Goal: Task Accomplishment & Management: Manage account settings

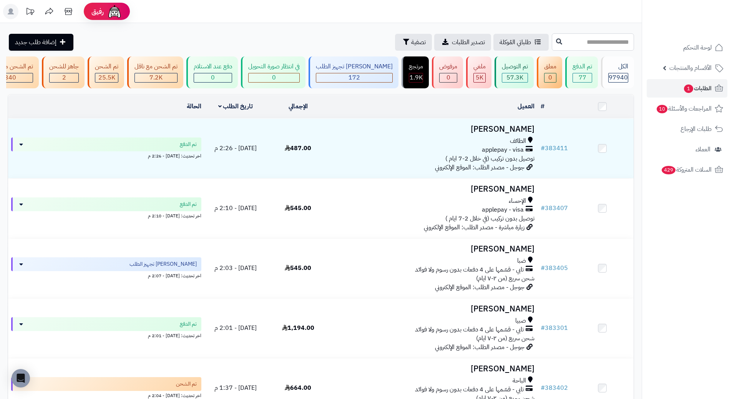
click at [573, 42] on input "text" at bounding box center [593, 41] width 82 height 17
paste input "******"
type input "******"
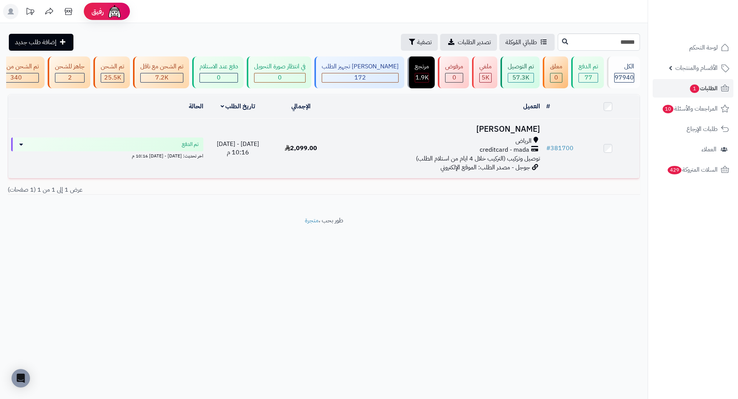
click at [504, 134] on h3 "[PERSON_NAME]" at bounding box center [438, 129] width 204 height 9
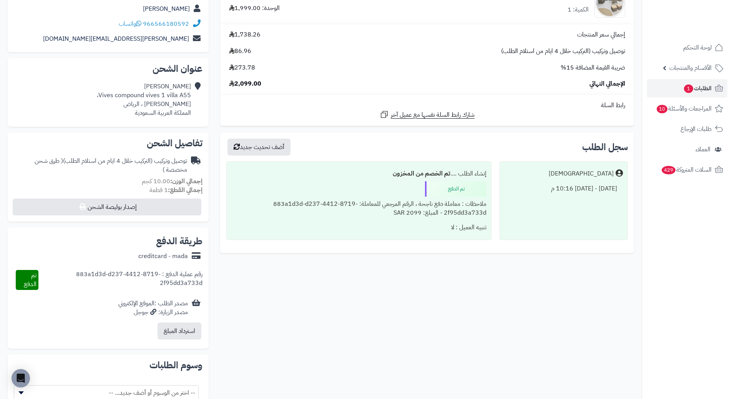
scroll to position [115, 0]
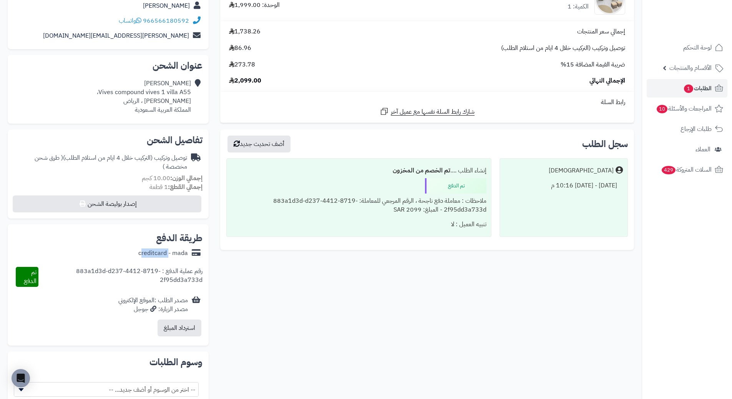
drag, startPoint x: 140, startPoint y: 253, endPoint x: 167, endPoint y: 255, distance: 27.3
click at [167, 255] on div "creditcard - mada" at bounding box center [163, 253] width 50 height 9
copy div "creditcard"
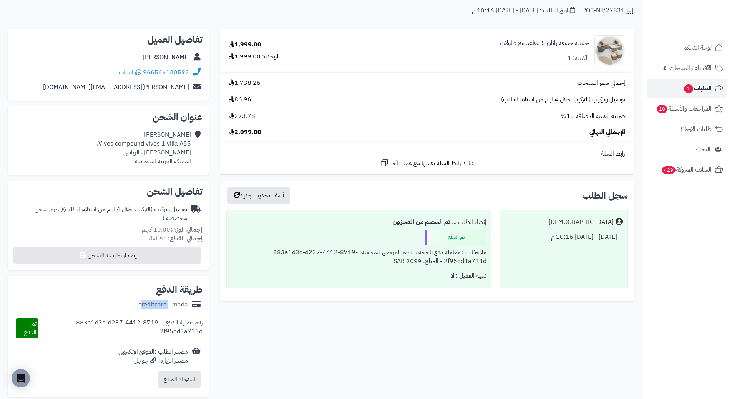
scroll to position [0, 0]
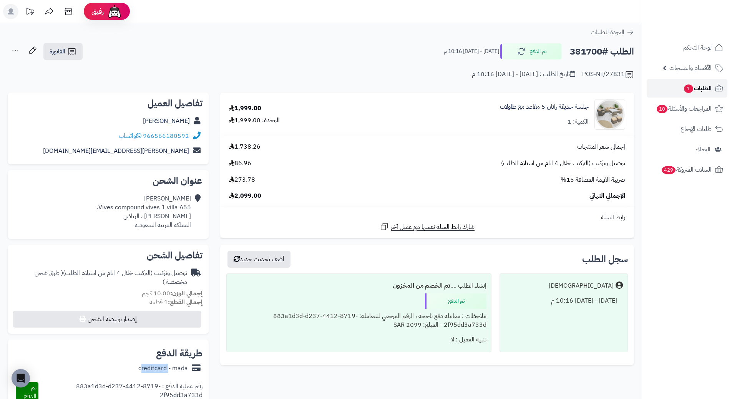
click at [702, 92] on span "الطلبات 1" at bounding box center [698, 88] width 28 height 11
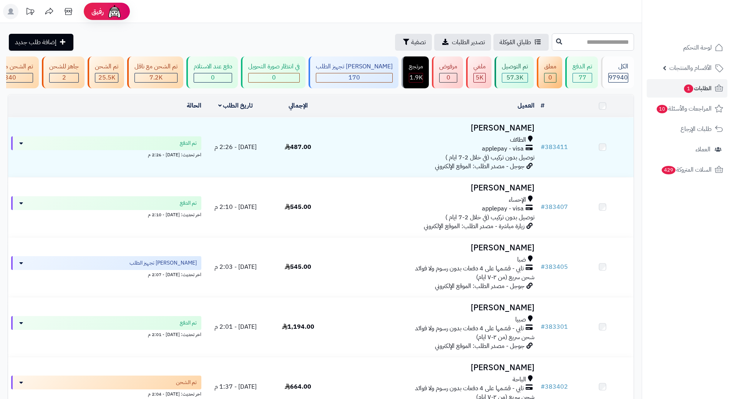
click at [599, 47] on input "text" at bounding box center [593, 41] width 82 height 17
paste input "******"
type input "******"
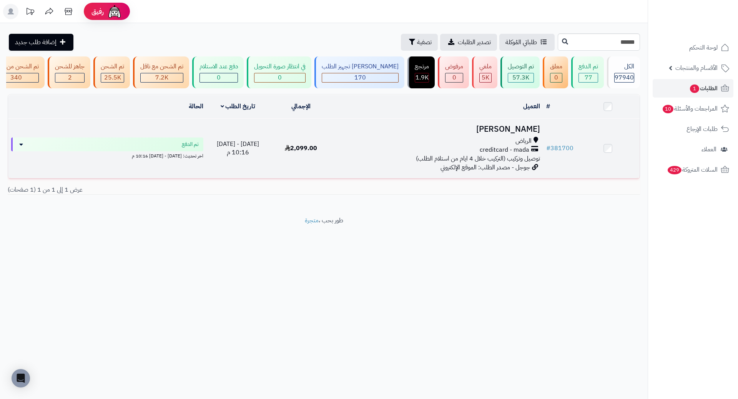
click at [507, 131] on h3 "[PERSON_NAME]" at bounding box center [438, 129] width 204 height 9
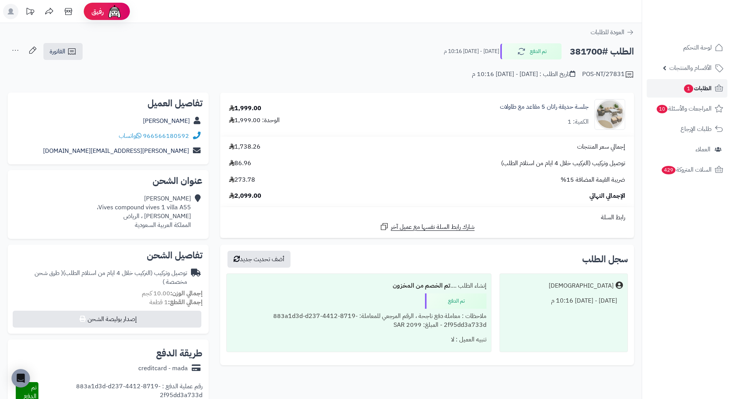
click at [719, 85] on icon at bounding box center [719, 88] width 8 height 7
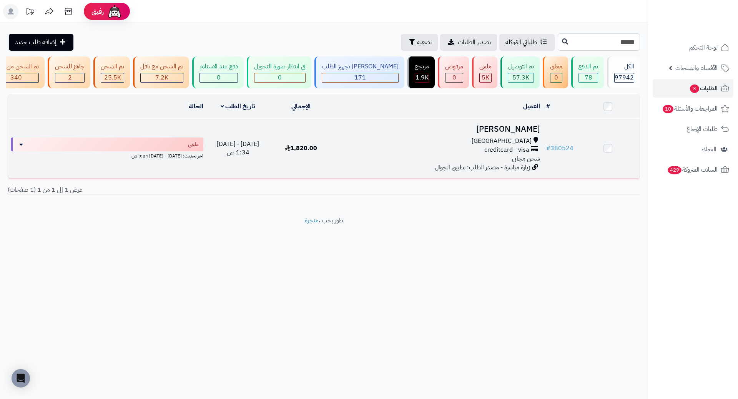
click at [524, 131] on h3 "[PERSON_NAME]" at bounding box center [438, 129] width 204 height 9
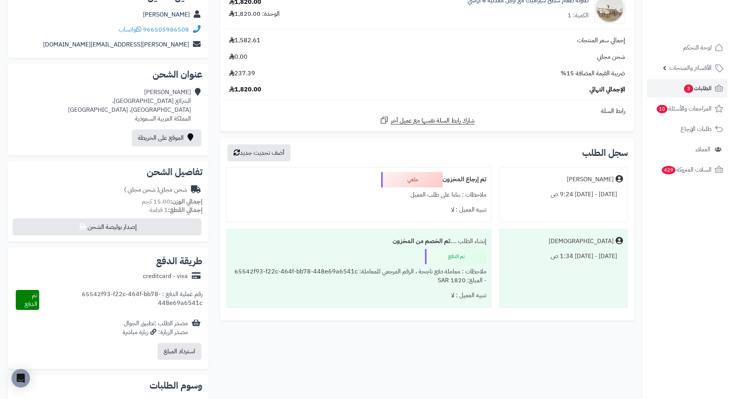
scroll to position [115, 0]
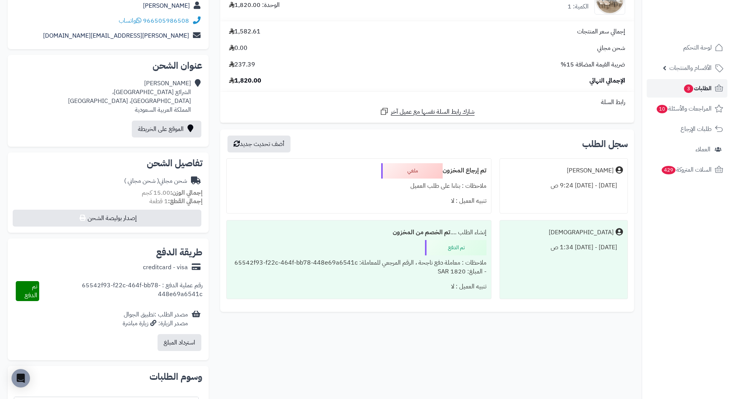
click at [711, 89] on span "الطلبات 3" at bounding box center [698, 88] width 28 height 11
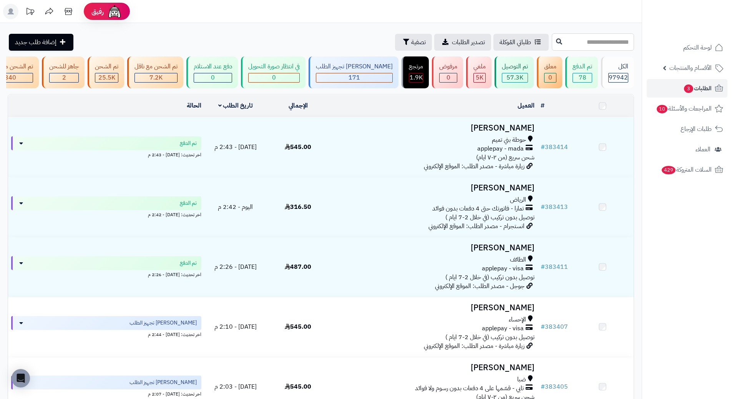
drag, startPoint x: 0, startPoint y: 0, endPoint x: 557, endPoint y: 45, distance: 558.5
click at [557, 45] on input "text" at bounding box center [593, 41] width 82 height 17
paste input "******"
type input "******"
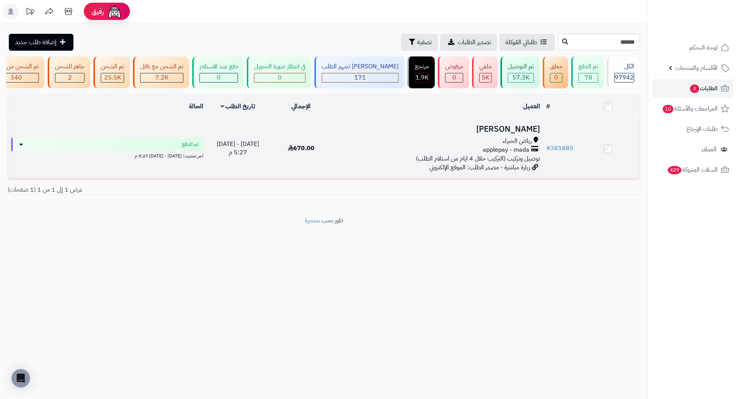
click at [525, 140] on td "[PERSON_NAME] الخبراء applepay - mada توصيل وتركيب (التركيب خلال 4 ايام من استل…" at bounding box center [438, 149] width 210 height 60
click at [519, 132] on h3 "خديجة محمد" at bounding box center [438, 129] width 204 height 9
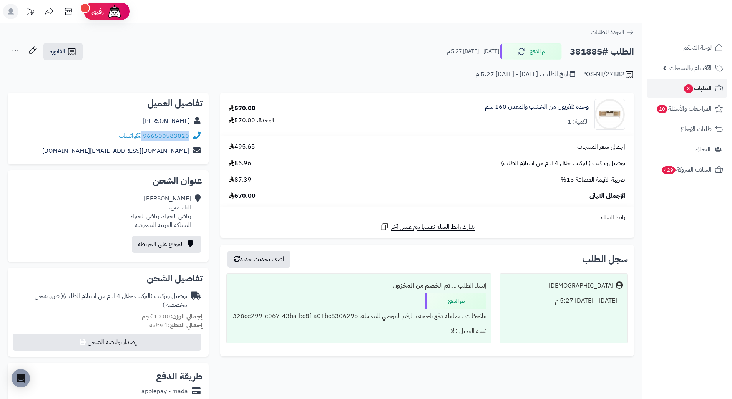
drag, startPoint x: 143, startPoint y: 135, endPoint x: 190, endPoint y: 138, distance: 46.6
click at [190, 138] on div "966500583020 واتساب" at bounding box center [108, 136] width 189 height 15
copy div "966500583020"
click at [591, 50] on h2 "الطلب #381885" at bounding box center [602, 52] width 64 height 16
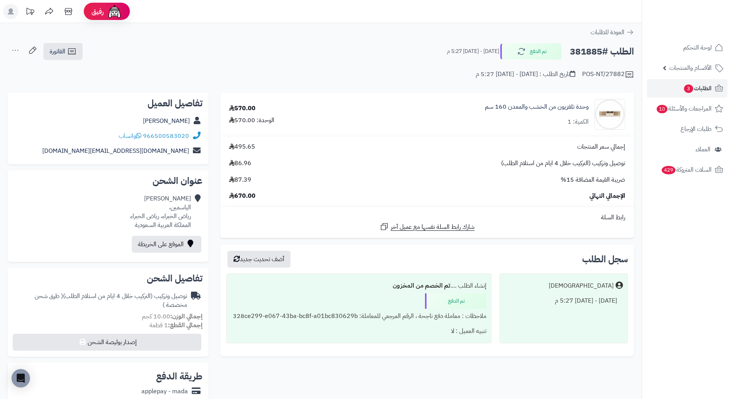
copy h2 "381885"
click at [710, 85] on span "الطلبات 3" at bounding box center [698, 88] width 28 height 11
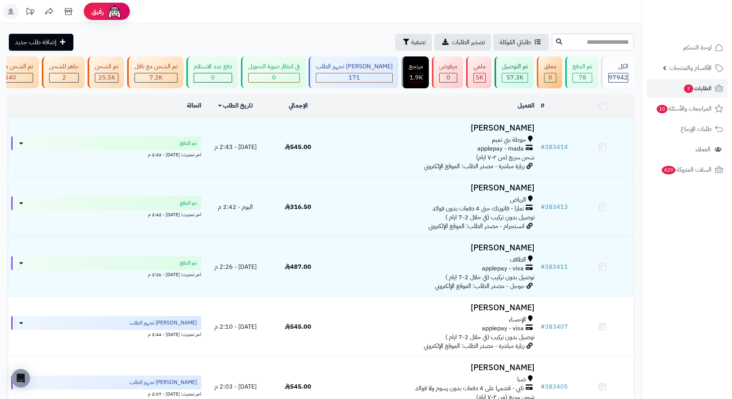
click at [552, 38] on input "text" at bounding box center [593, 41] width 82 height 17
type input "******"
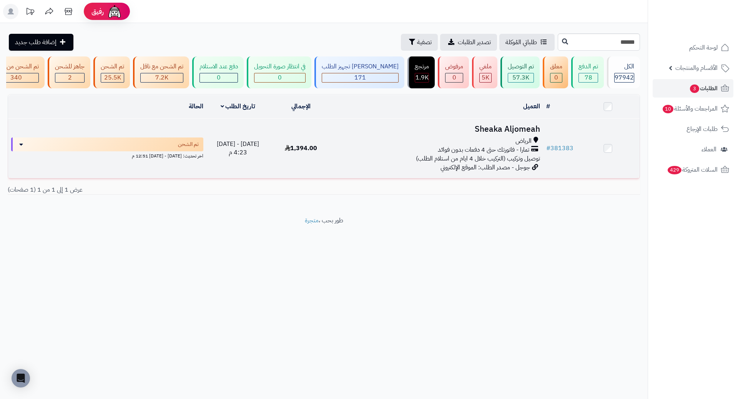
click at [523, 133] on h3 "Sheaka Aljomeah" at bounding box center [438, 129] width 204 height 9
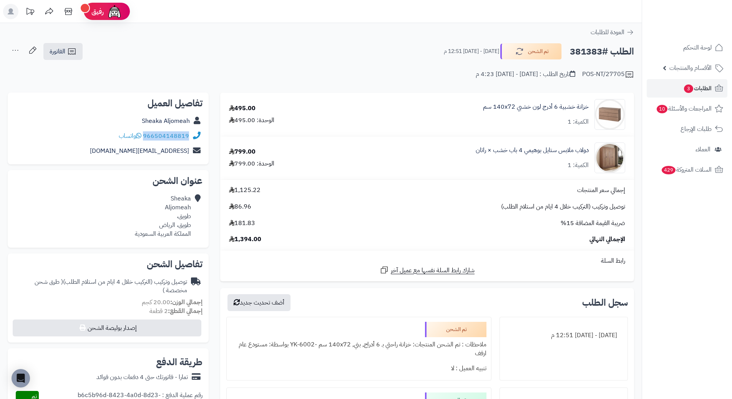
drag, startPoint x: 190, startPoint y: 135, endPoint x: 146, endPoint y: 138, distance: 44.3
click at [146, 138] on div "966504148819 واتساب" at bounding box center [108, 136] width 189 height 15
copy link "966504148819"
click at [589, 48] on h2 "الطلب #381383" at bounding box center [602, 52] width 64 height 16
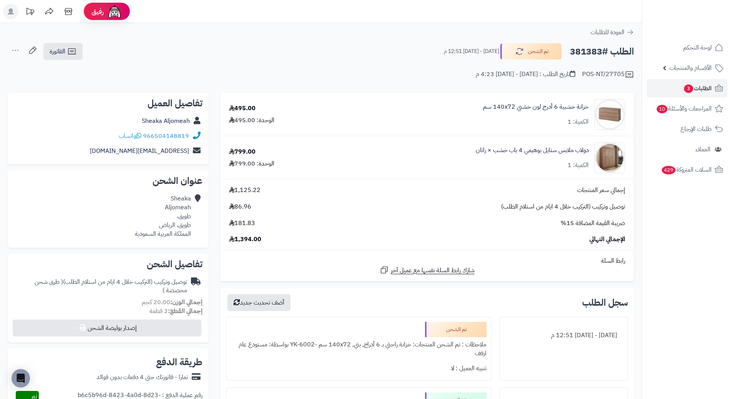
copy h2 "381383"
drag, startPoint x: 591, startPoint y: 145, endPoint x: 442, endPoint y: 146, distance: 149.2
click at [442, 146] on div "دولاب ملابس ستايل بوهيمي 4 باب خشب × راتان الكمية: 1" at bounding box center [484, 158] width 294 height 31
copy link "دولاب ملابس ستايل بوهيمي 4 باب خشب × راتان"
click at [695, 85] on span "الطلبات 3" at bounding box center [698, 88] width 28 height 11
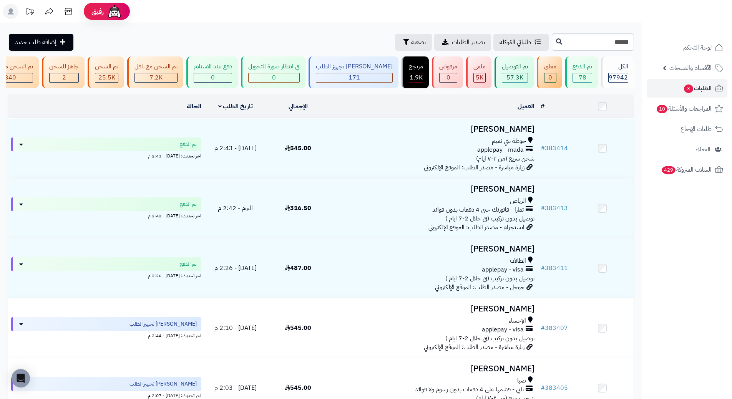
type input "******"
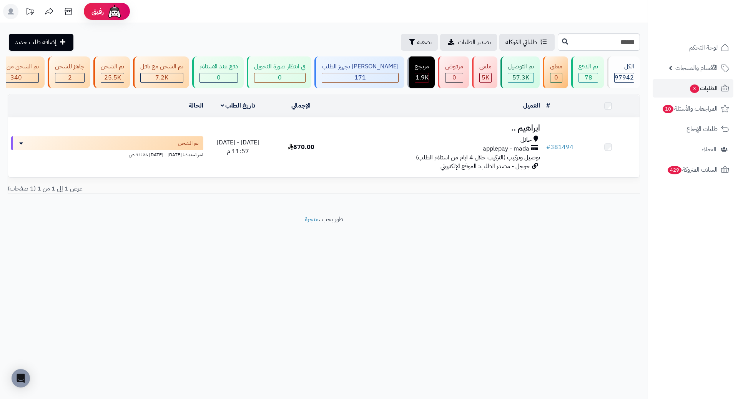
click at [520, 133] on h3 "ابراهيم .." at bounding box center [438, 128] width 204 height 9
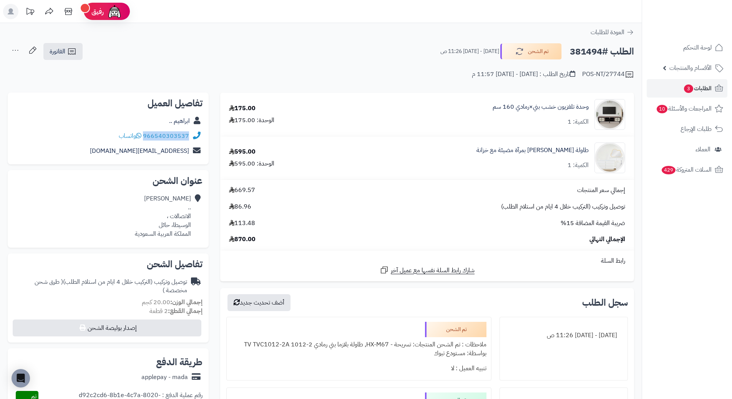
drag, startPoint x: 190, startPoint y: 135, endPoint x: 145, endPoint y: 134, distance: 44.2
click at [145, 134] on div "966540303537 واتساب" at bounding box center [108, 136] width 189 height 15
copy link "966540303537"
click at [585, 50] on h2 "الطلب #381494" at bounding box center [602, 52] width 64 height 16
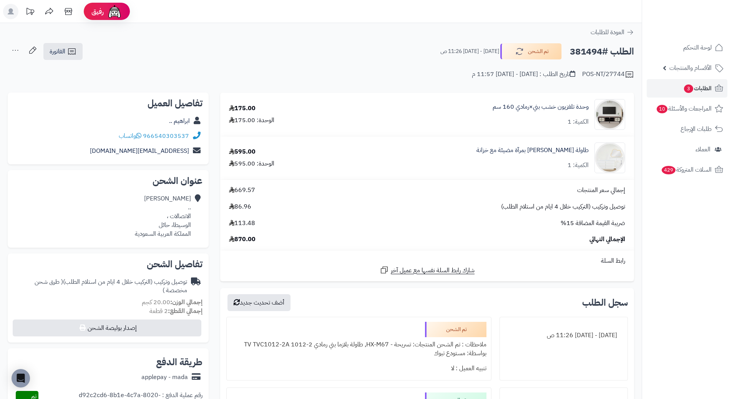
copy h2 "381494"
drag, startPoint x: 592, startPoint y: 103, endPoint x: 468, endPoint y: 106, distance: 124.2
click at [468, 106] on div "وحدة تلفزيون خشب بني×رمادي 160 سم الكمية: 1" at bounding box center [484, 114] width 294 height 31
copy div "وحدة تلفزيون خشب بني×رمادي 160 سم"
click at [713, 83] on link "الطلبات 3" at bounding box center [687, 88] width 81 height 18
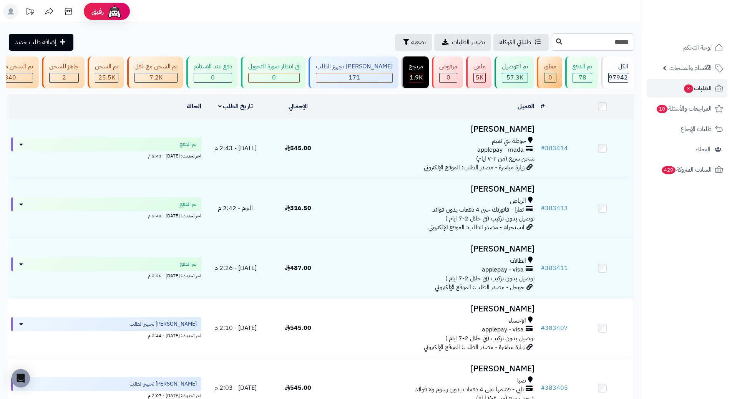
type input "******"
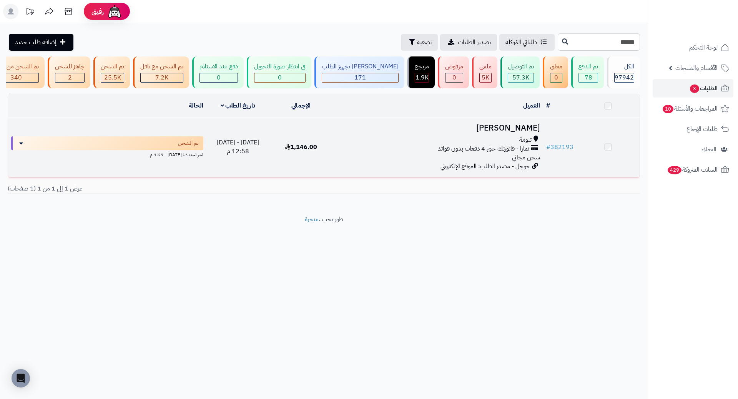
click at [509, 133] on h3 "[PERSON_NAME]" at bounding box center [438, 128] width 204 height 9
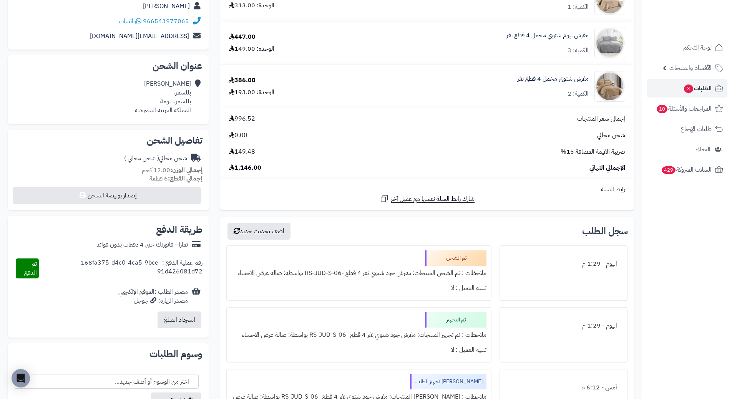
scroll to position [115, 0]
click at [707, 87] on span "الطلبات 3" at bounding box center [698, 88] width 28 height 11
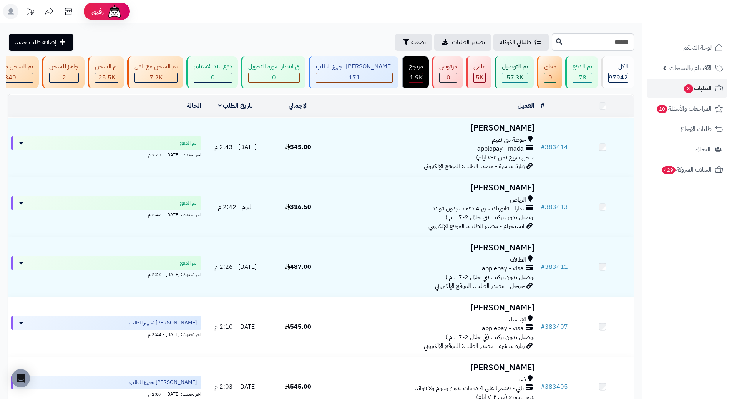
type input "******"
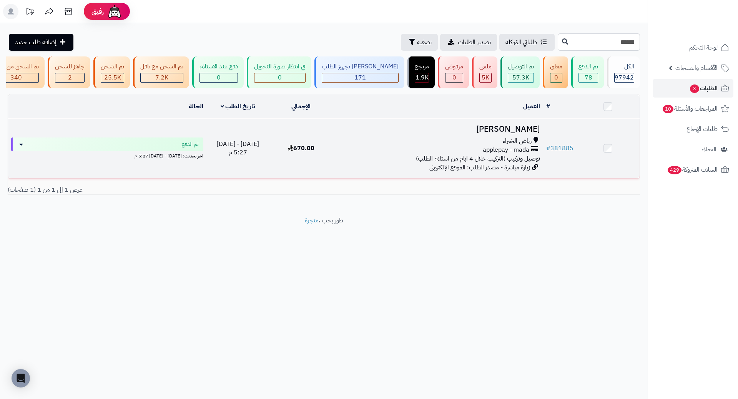
click at [519, 134] on h3 "[PERSON_NAME]" at bounding box center [438, 129] width 204 height 9
